Goal: Navigation & Orientation: Find specific page/section

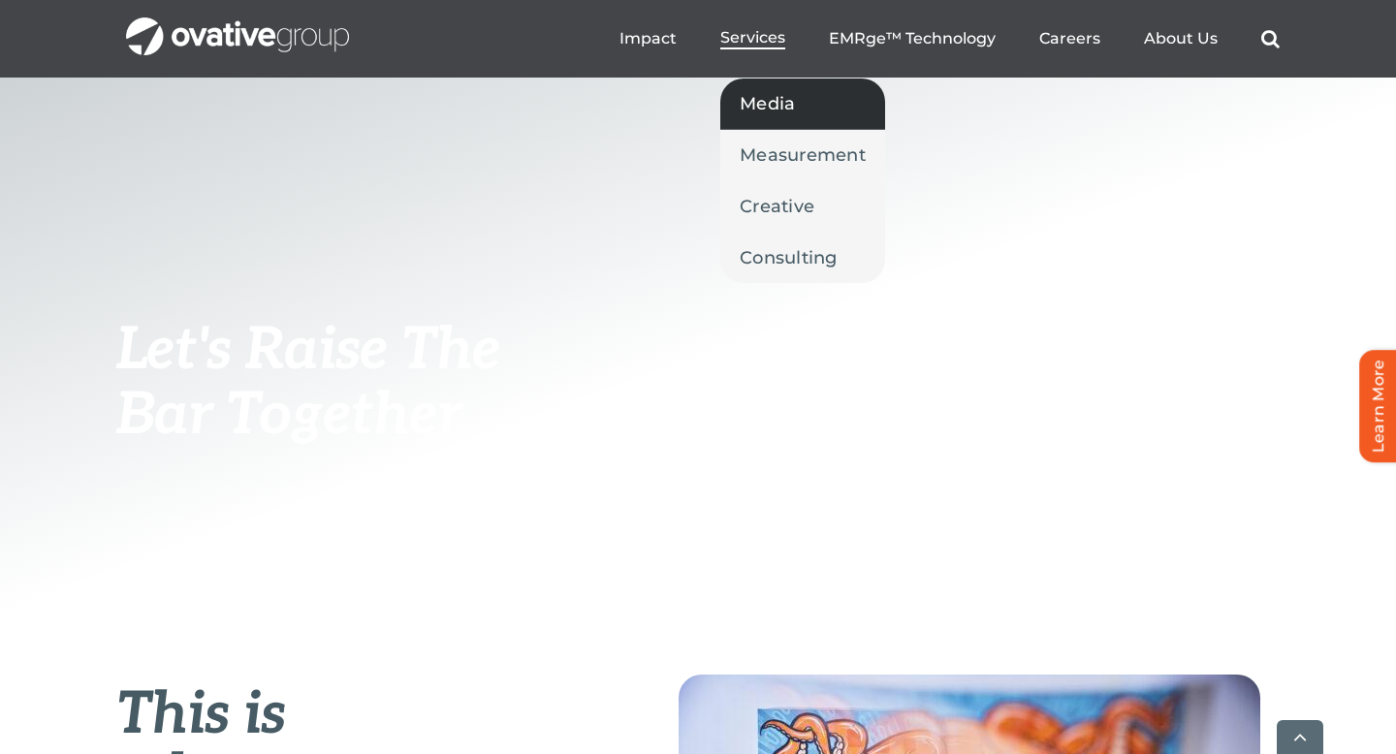
scroll to position [333, 0]
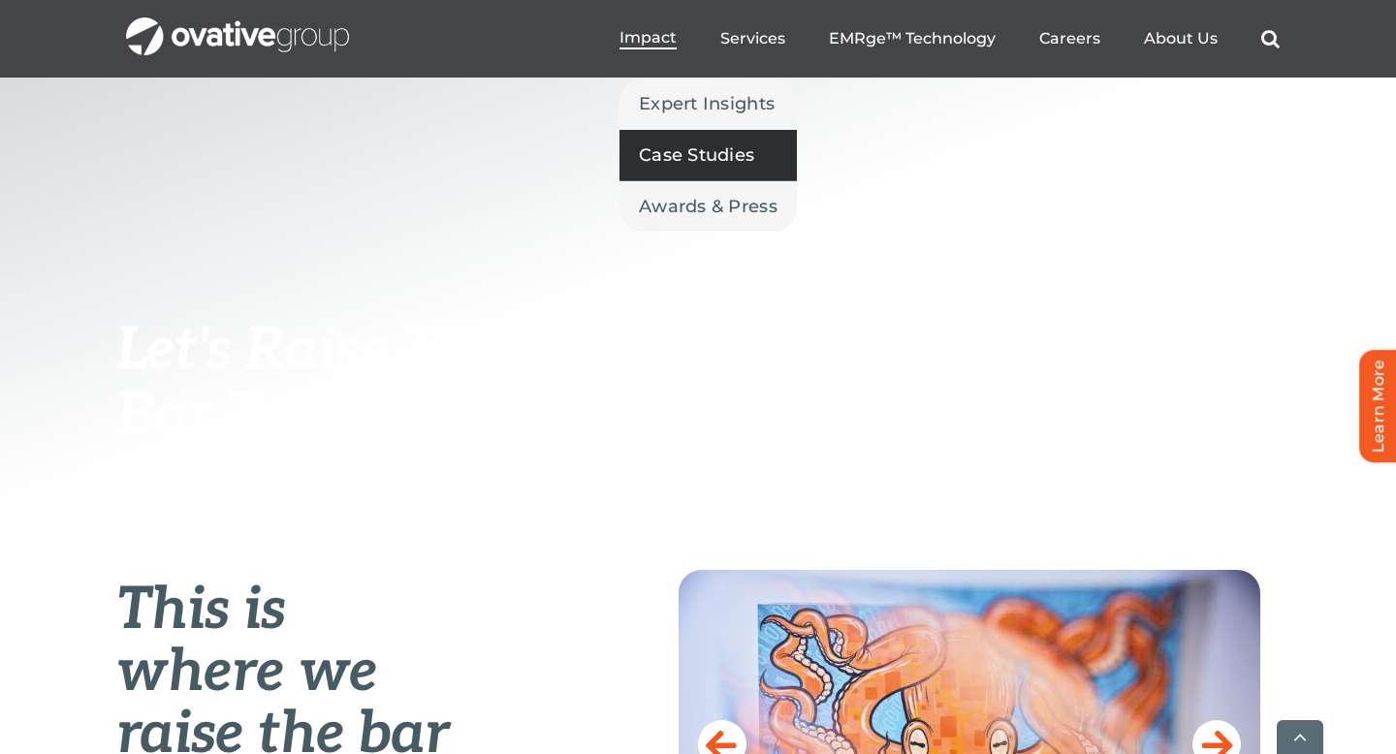
click at [680, 145] on span "Case Studies" at bounding box center [696, 155] width 115 height 27
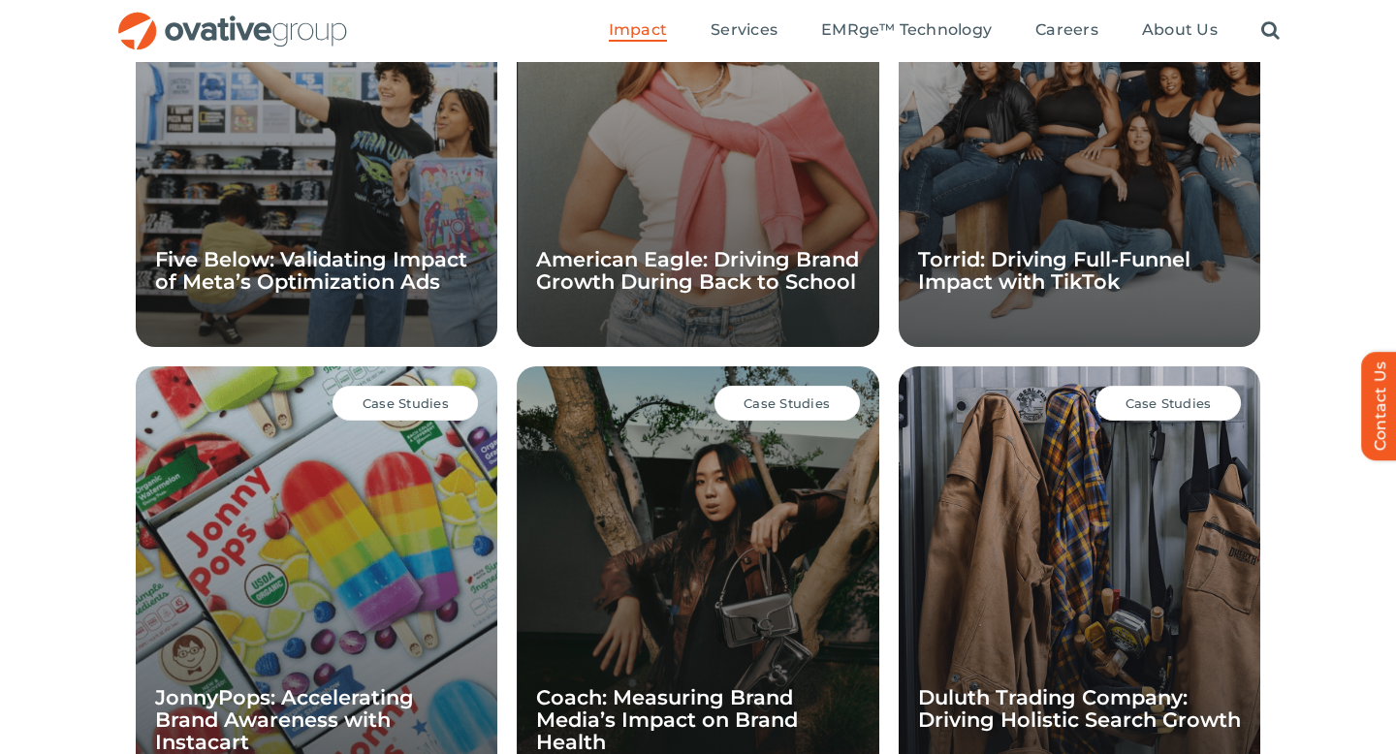
scroll to position [1543, 0]
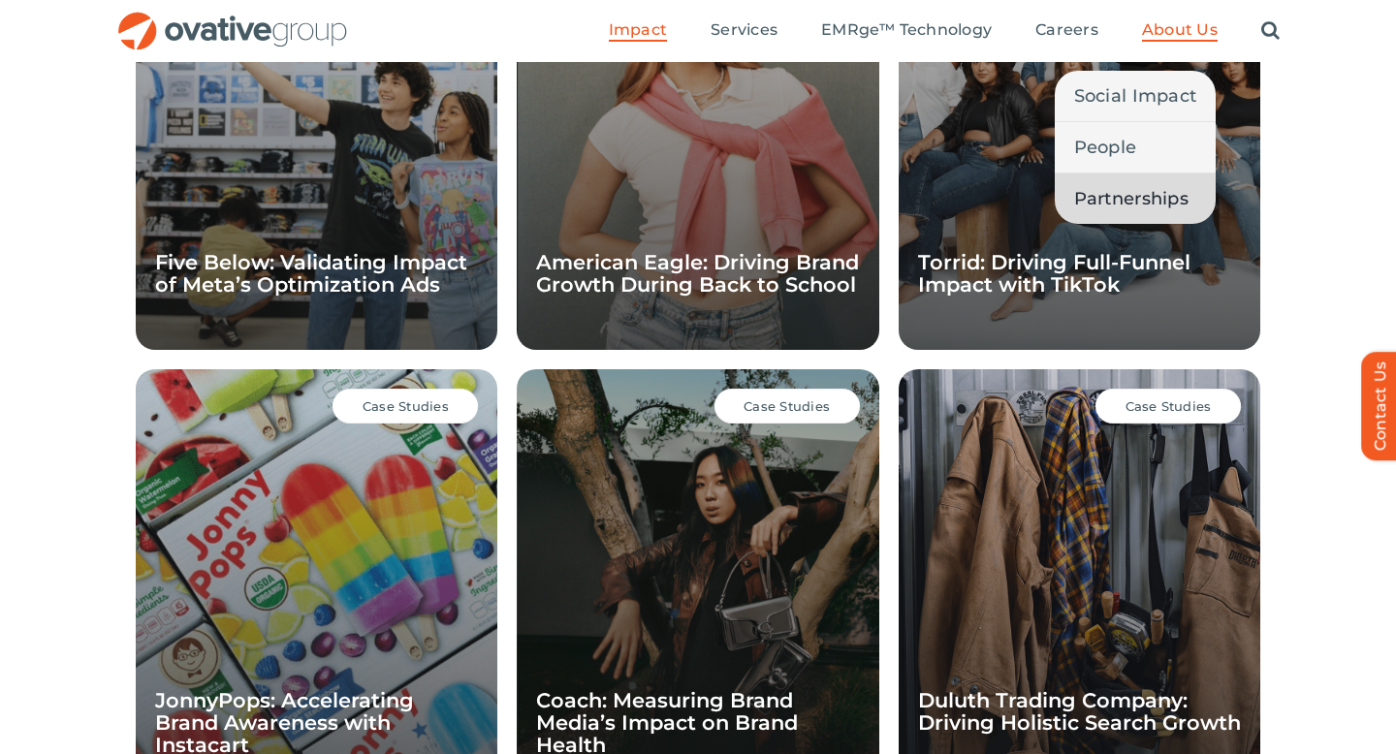
click at [1149, 202] on span "Partnerships" at bounding box center [1131, 198] width 114 height 27
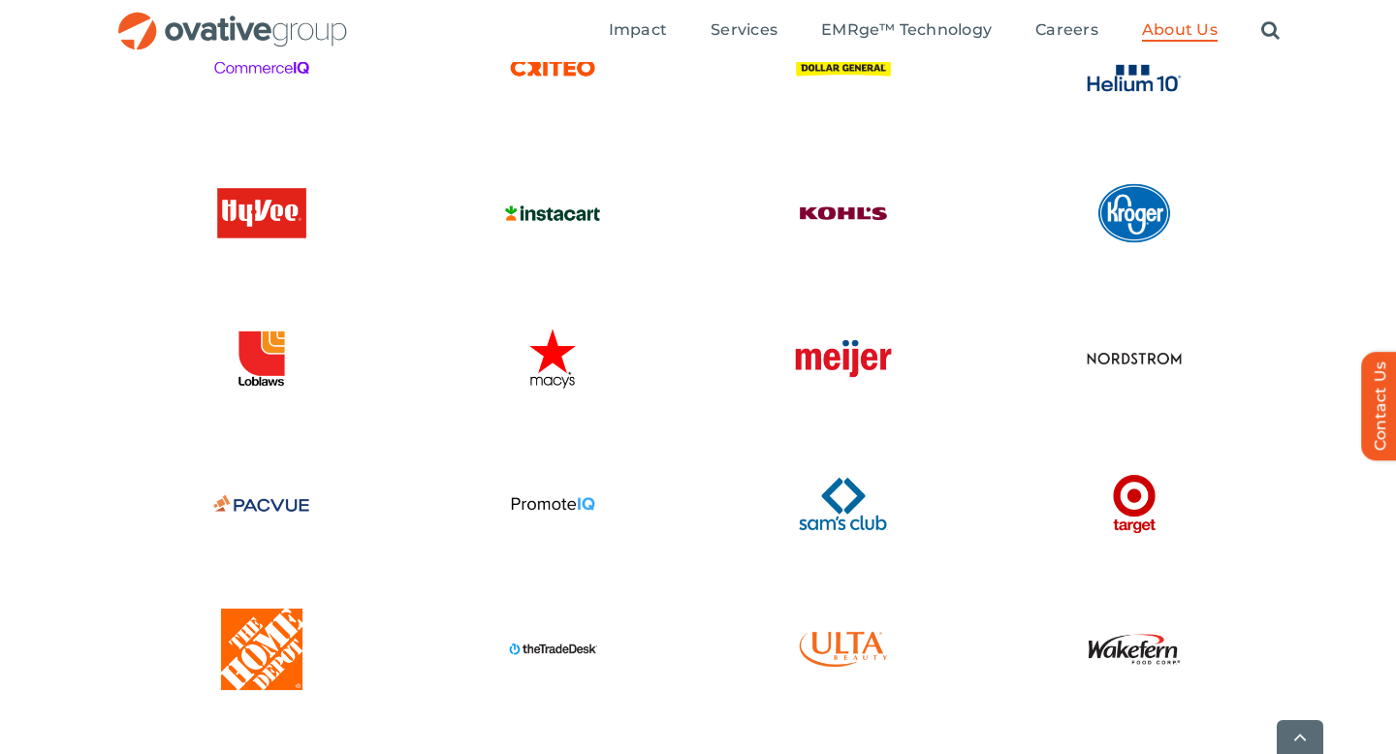
scroll to position [3514, 0]
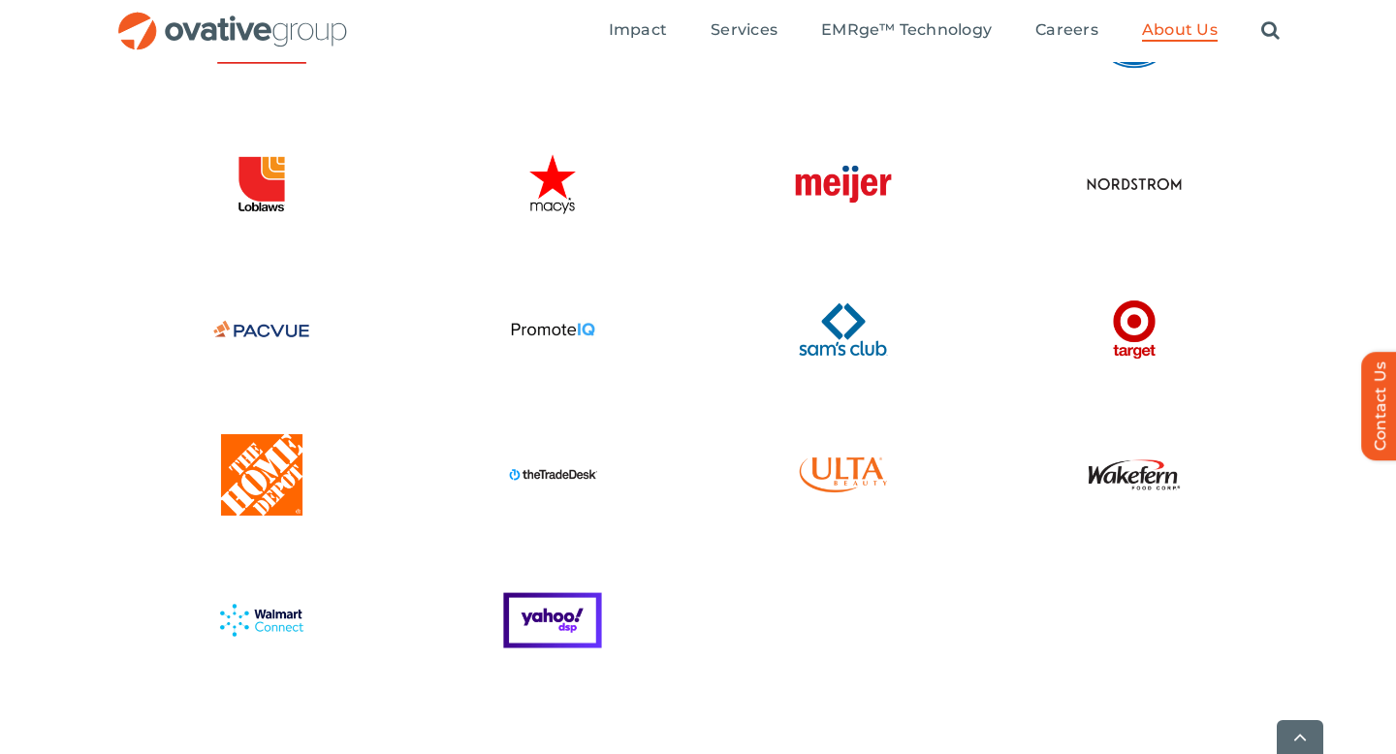
click at [575, 454] on img at bounding box center [552, 475] width 107 height 107
click at [558, 458] on img at bounding box center [552, 475] width 107 height 107
drag, startPoint x: 607, startPoint y: 447, endPoint x: 489, endPoint y: 460, distance: 118.9
click at [489, 460] on div at bounding box center [552, 480] width 291 height 116
